Goal: Task Accomplishment & Management: Complete application form

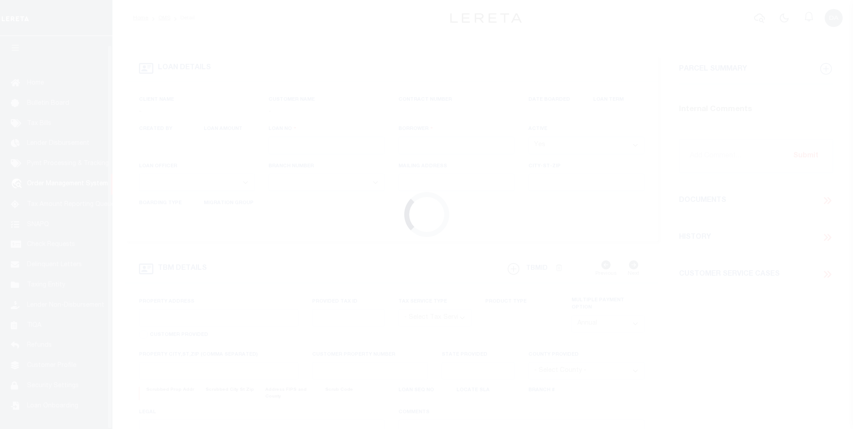
type input "500726200"
type input "Khaled I Jaroun"
select select
select select "100"
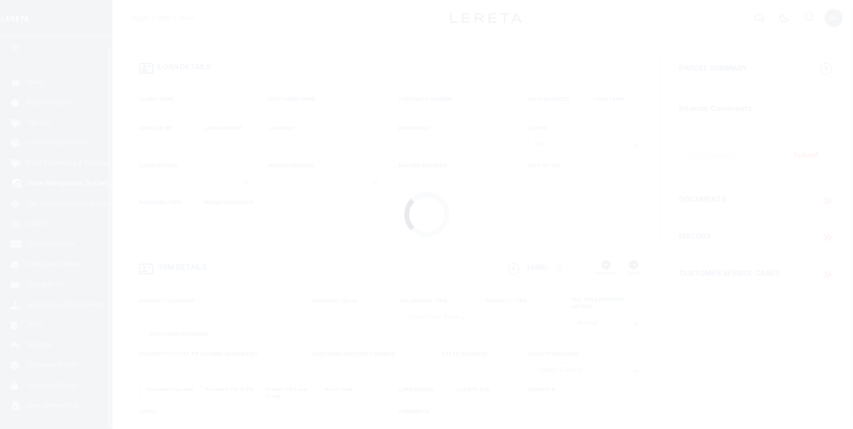
select select "NonEscrow"
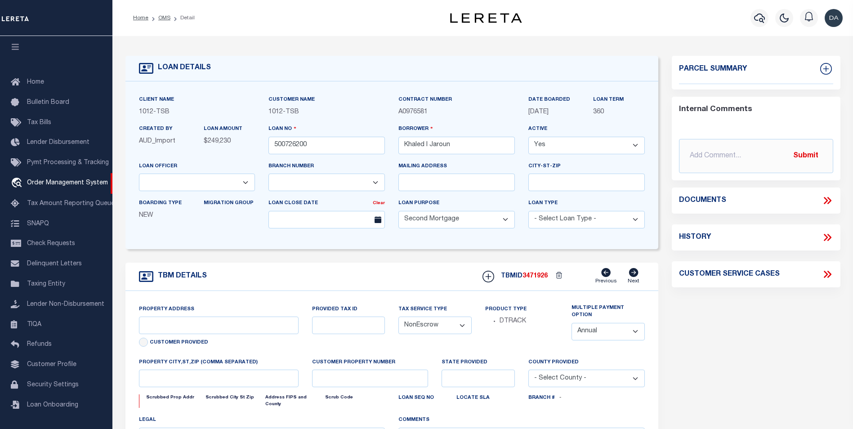
select select "4117"
select select "9845"
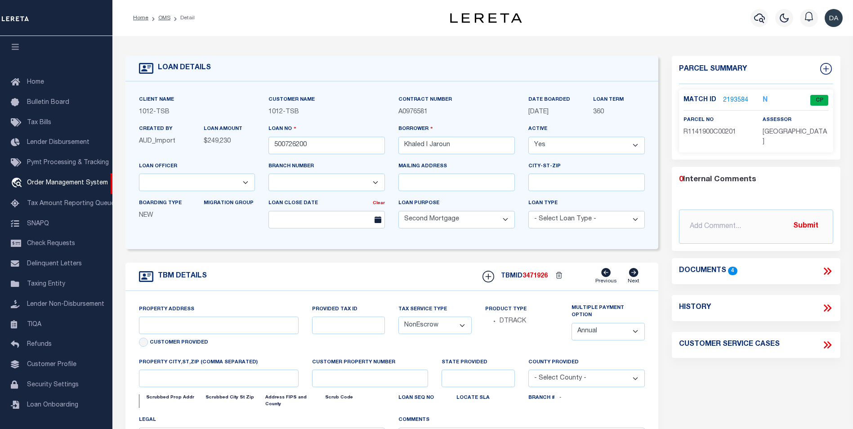
type input "[STREET_ADDRESS]"
select select
type input "[PERSON_NAME][GEOGRAPHIC_DATA]"
type input "[GEOGRAPHIC_DATA]"
select select
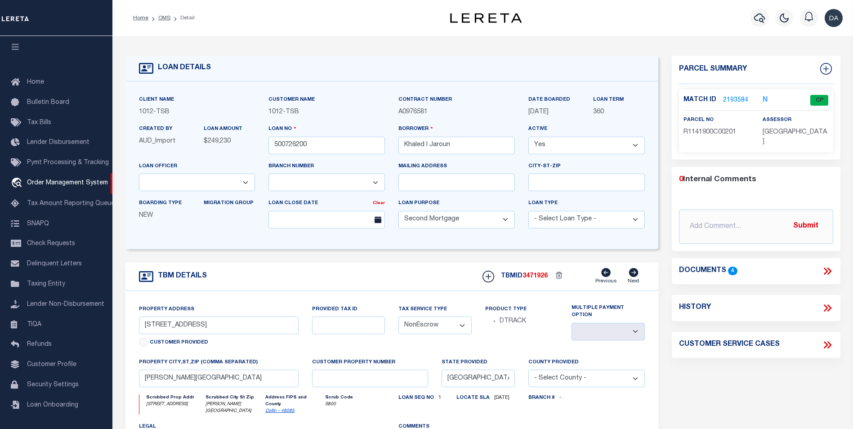
click at [827, 265] on icon at bounding box center [827, 271] width 12 height 12
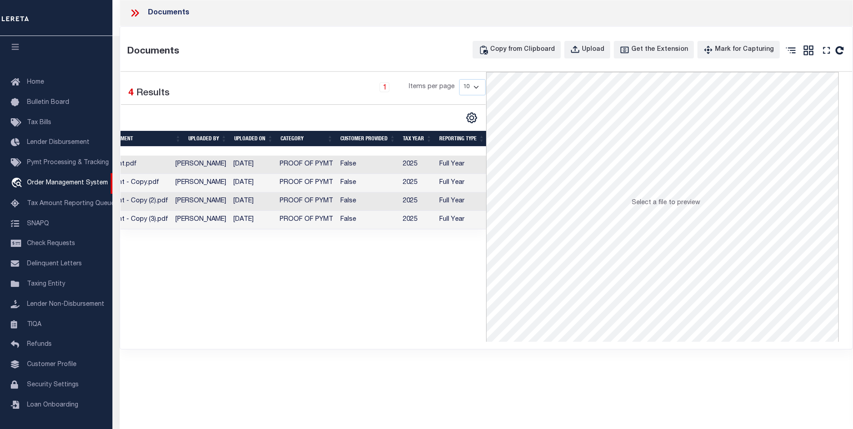
scroll to position [0, 0]
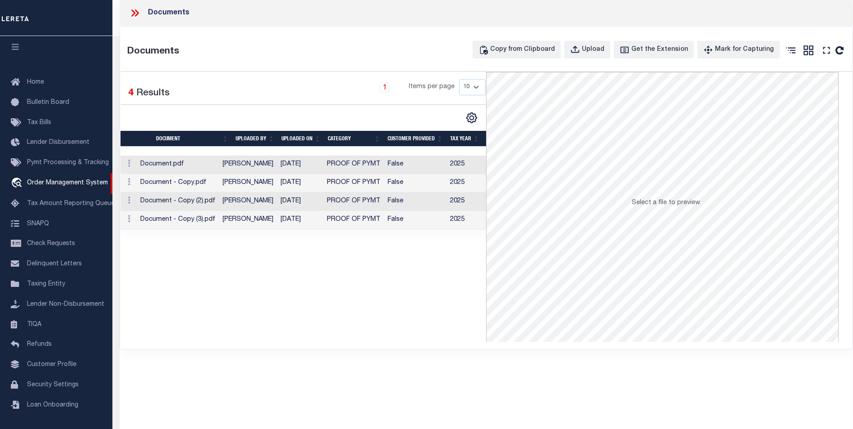
click at [133, 13] on icon at bounding box center [135, 13] width 12 height 12
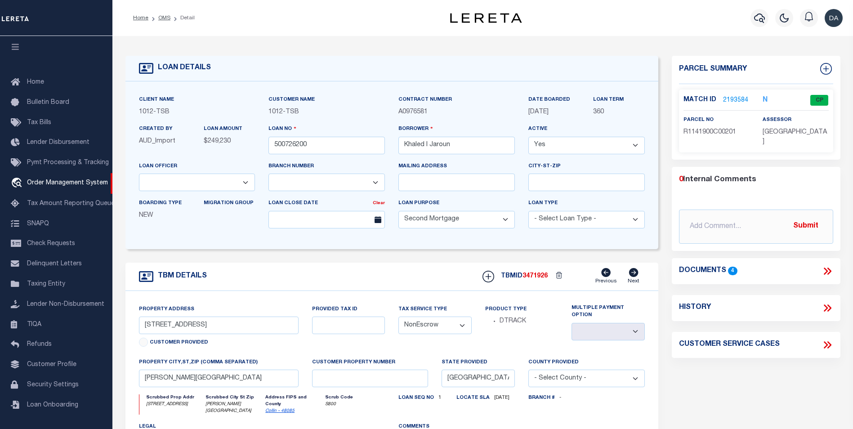
click at [826, 265] on icon at bounding box center [827, 271] width 12 height 12
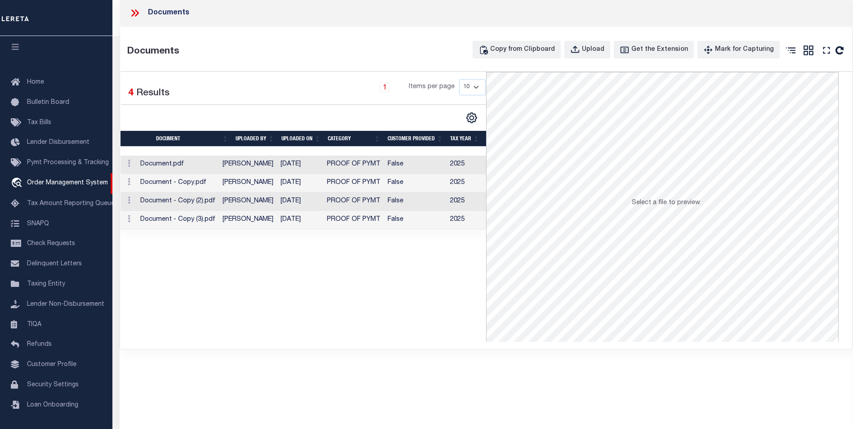
click at [134, 13] on icon at bounding box center [133, 12] width 4 height 7
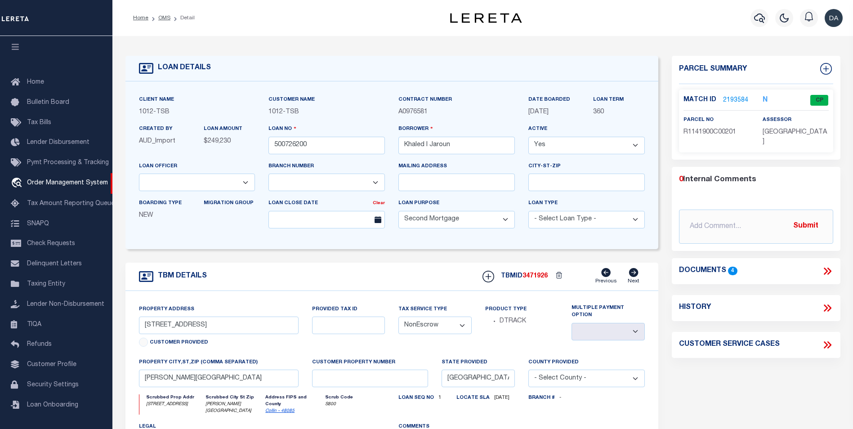
click at [824, 265] on icon at bounding box center [827, 271] width 12 height 12
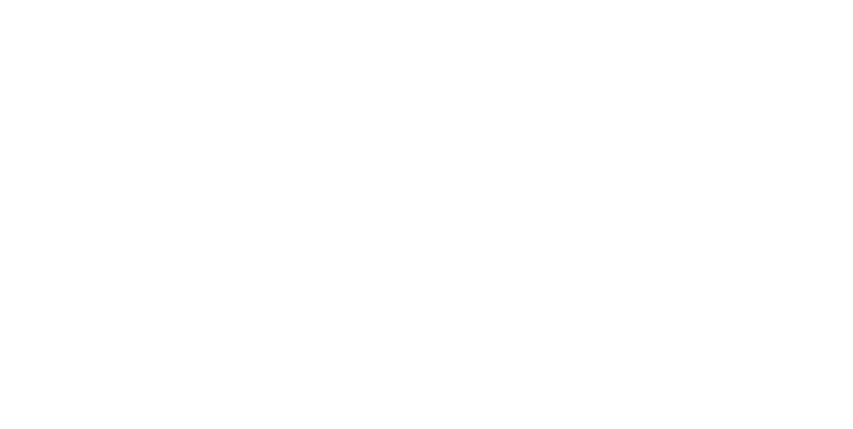
select select "100"
select select "NonEscrow"
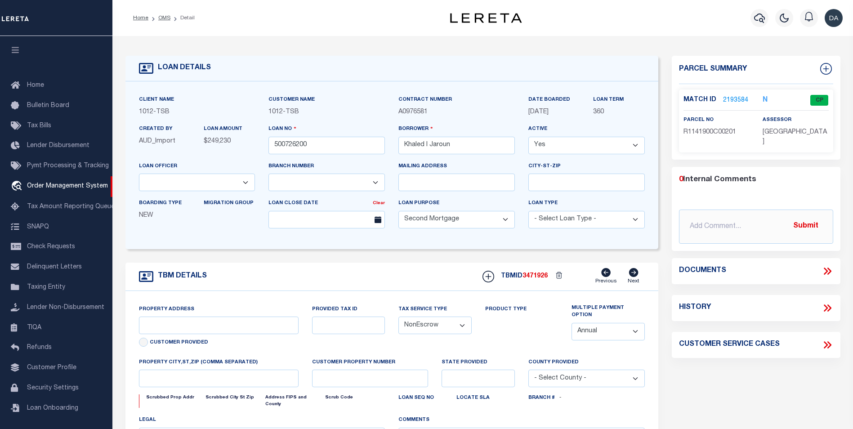
select select "9845"
select select "4117"
type input "[STREET_ADDRESS]"
select select
type input "[PERSON_NAME][GEOGRAPHIC_DATA]"
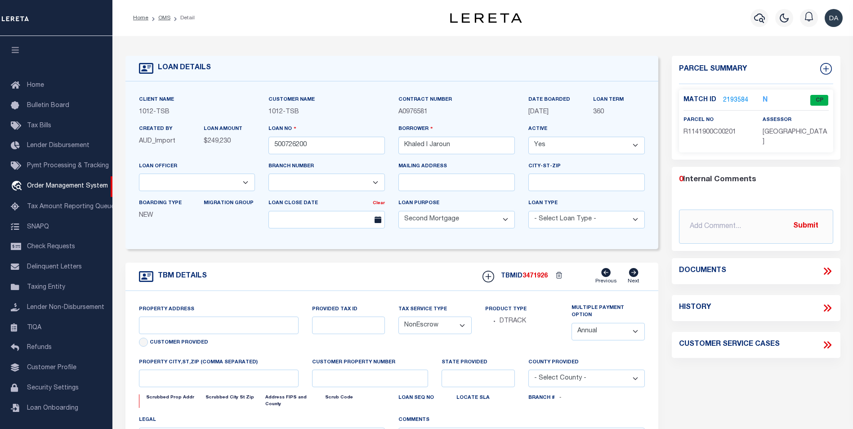
type input "[GEOGRAPHIC_DATA]"
select select
